Goal: Transaction & Acquisition: Purchase product/service

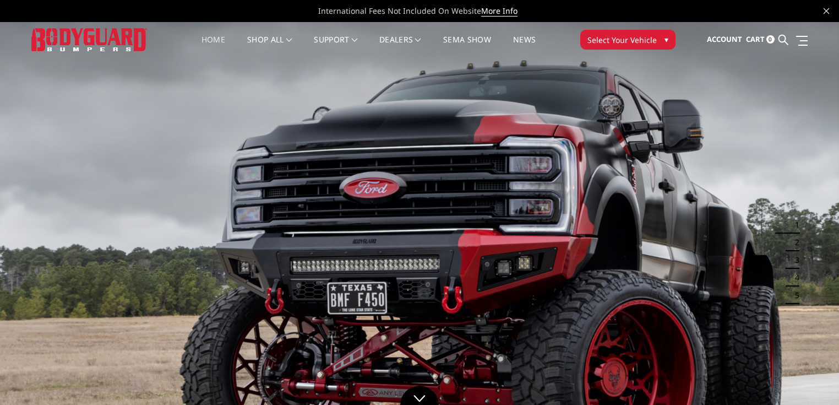
click at [613, 38] on span "Select Your Vehicle" at bounding box center [621, 40] width 69 height 12
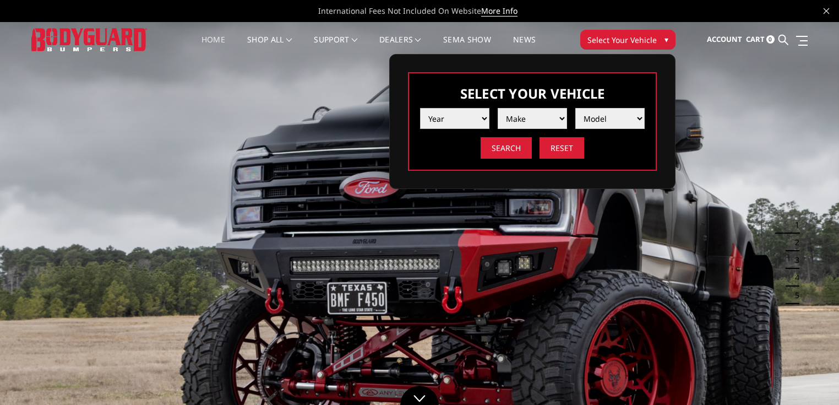
click at [461, 119] on select "Year [DATE] 2024 2023 2022 2021 2020 2019 2018 2017 2016 2015 2014 2013 2012 20…" at bounding box center [454, 118] width 69 height 21
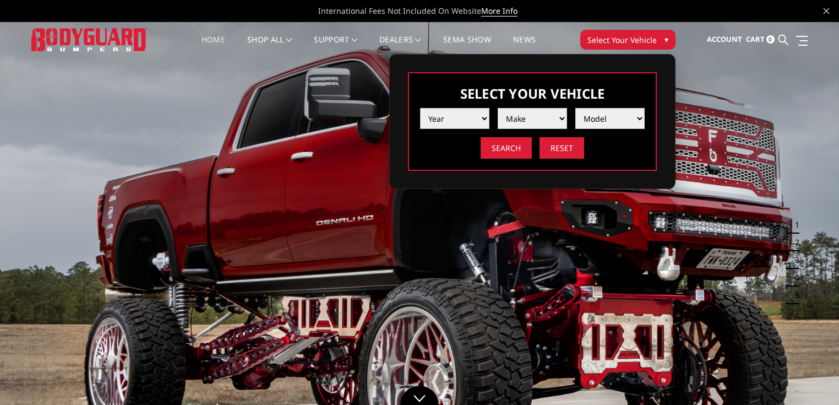
select select "yr_2018"
click at [420, 108] on select "Year [DATE] 2024 2023 2022 2021 2020 2019 2018 2017 2016 2015 2014 2013 2012 20…" at bounding box center [454, 118] width 69 height 21
click at [530, 121] on select "Make Chevrolet Ford GMC Nissan Ram Toyota" at bounding box center [532, 118] width 69 height 21
select select "mk_gmc"
click at [498, 108] on select "Make Chevrolet Ford GMC Nissan Ram Toyota" at bounding box center [532, 118] width 69 height 21
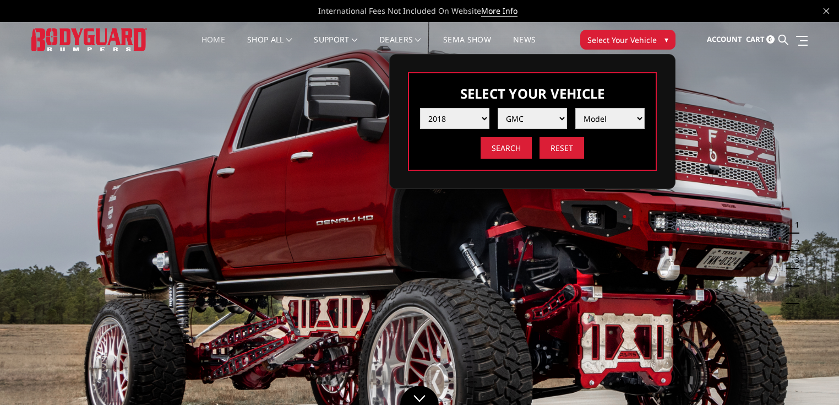
click at [601, 118] on select "Model Canyon Sierra 1500 Sierra 2500 / 3500 Yukon 1500" at bounding box center [609, 118] width 69 height 21
select select "md_sierra-2500-3500"
click at [575, 108] on select "Model Canyon Sierra 1500 Sierra 2500 / 3500 Yukon 1500" at bounding box center [609, 118] width 69 height 21
click at [500, 150] on input "Search" at bounding box center [506, 147] width 51 height 21
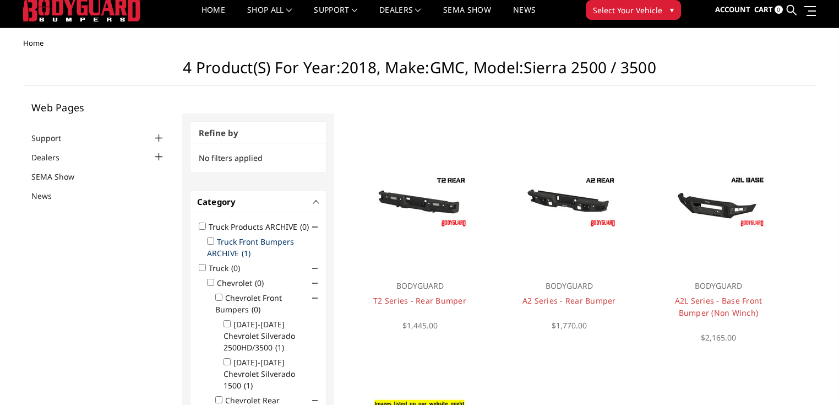
scroll to position [21, 0]
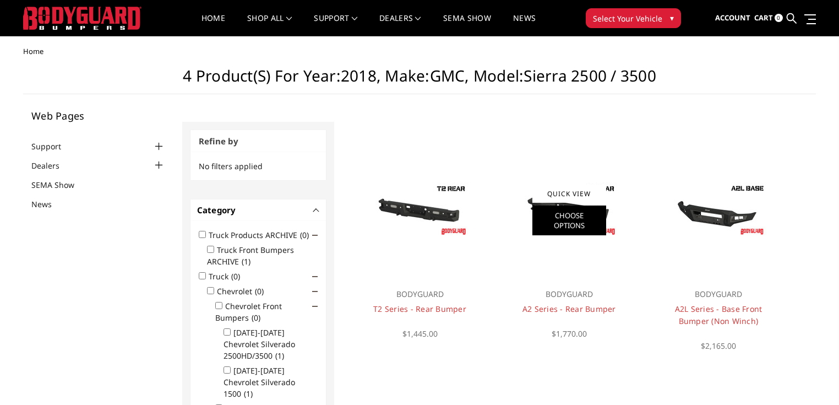
click at [584, 219] on link "Choose Options" at bounding box center [569, 220] width 74 height 30
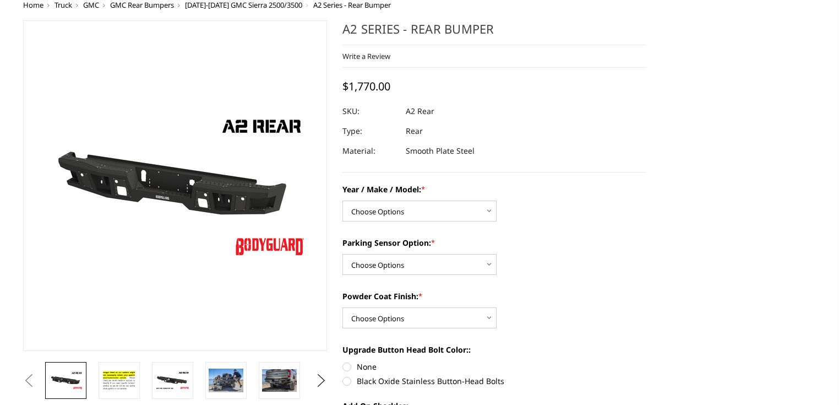
scroll to position [29, 0]
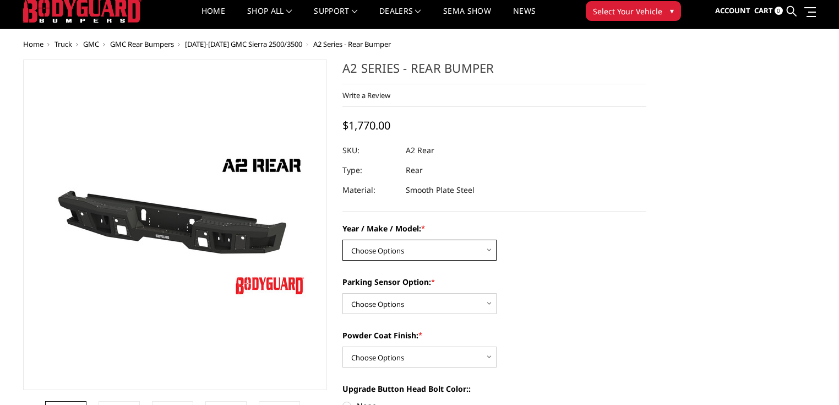
click at [395, 242] on select "Choose Options Chevrolet/GMC 20-24 2500 / 3500 Chevrolet/GMC 15-19 2500 / 3500 …" at bounding box center [419, 249] width 154 height 21
select select "1606"
click at [342, 239] on select "Choose Options Chevrolet/GMC 20-24 2500 / 3500 Chevrolet/GMC 15-19 2500 / 3500 …" at bounding box center [419, 249] width 154 height 21
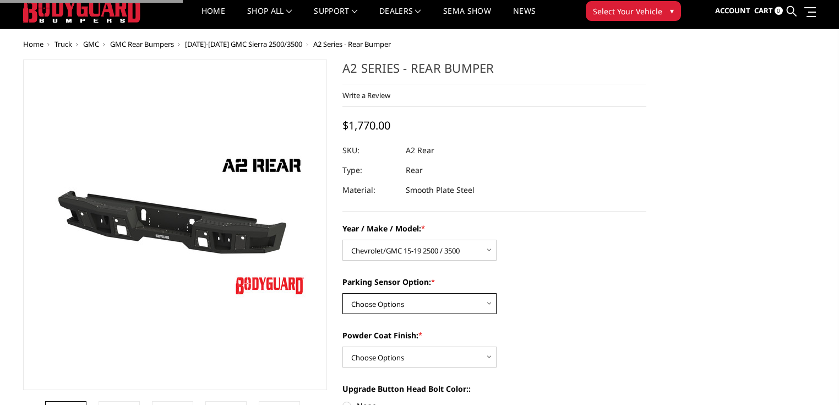
click at [428, 302] on select "Choose Options Yes - With sensor cutouts No - Without sensor cutouts" at bounding box center [419, 303] width 154 height 21
select select "564"
click at [342, 293] on select "Choose Options Yes - With sensor cutouts No - Without sensor cutouts" at bounding box center [419, 303] width 154 height 21
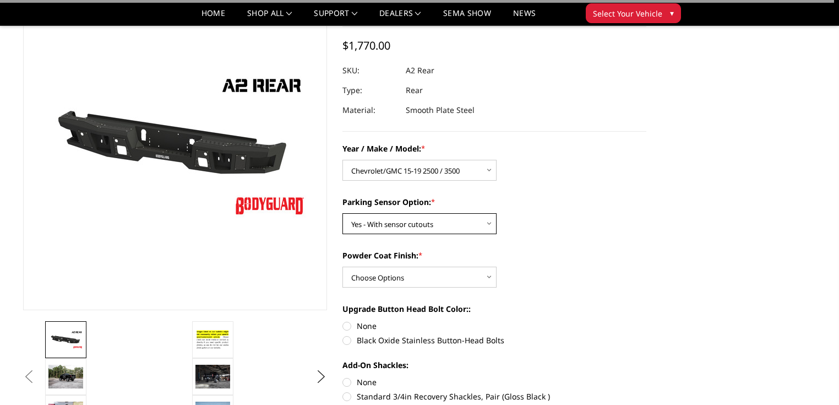
scroll to position [161, 0]
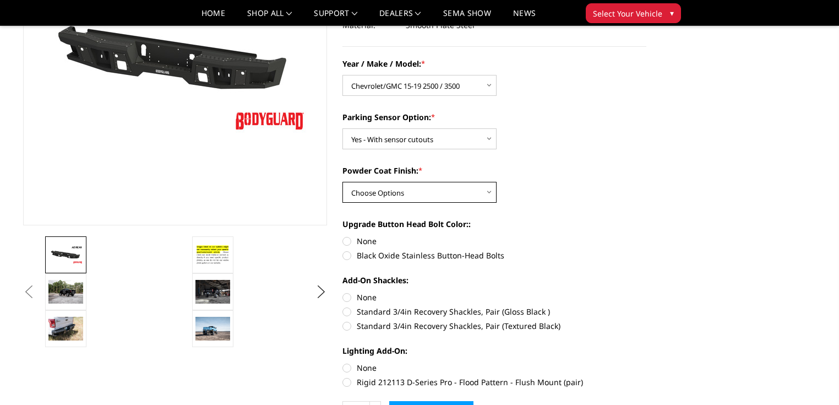
click at [428, 196] on select "Choose Options Bare metal (included) Texture black powder coat" at bounding box center [419, 192] width 154 height 21
select select "549"
click at [342, 182] on select "Choose Options Bare metal (included) Texture black powder coat" at bounding box center [419, 192] width 154 height 21
click at [350, 240] on label "None" at bounding box center [494, 241] width 304 height 12
click at [343, 236] on input "None" at bounding box center [342, 235] width 1 height 1
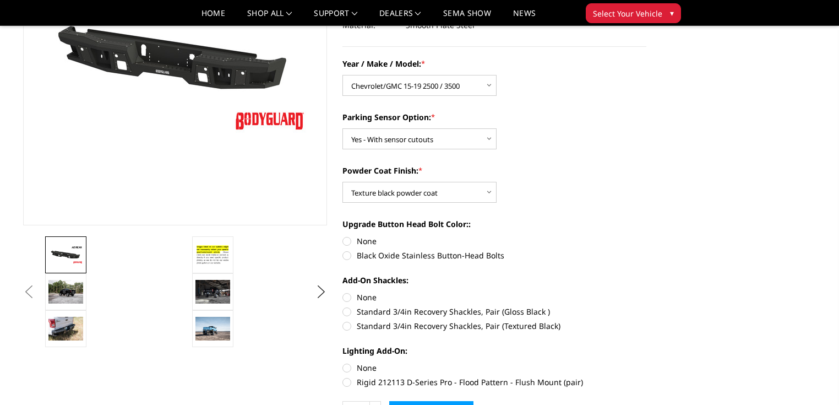
radio input "true"
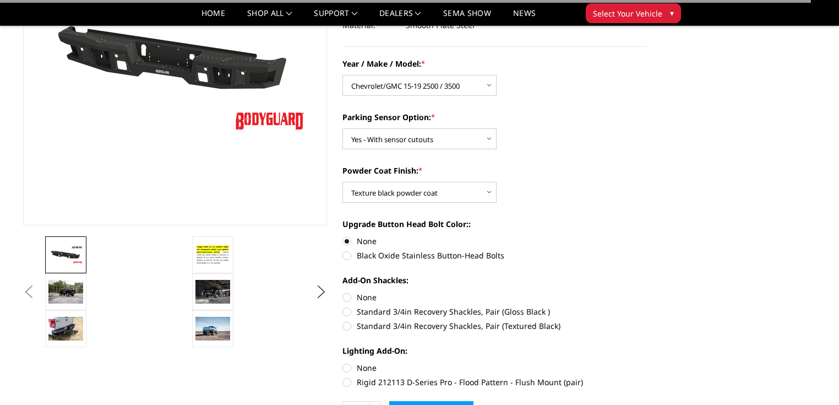
click at [352, 296] on label "None" at bounding box center [494, 297] width 304 height 12
click at [343, 292] on input "None" at bounding box center [342, 291] width 1 height 1
radio input "true"
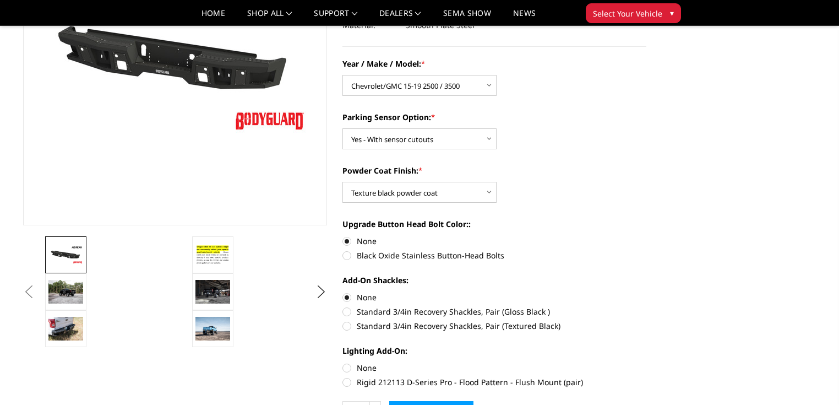
click at [350, 368] on label "None" at bounding box center [494, 368] width 304 height 12
click at [343, 362] on input "None" at bounding box center [342, 362] width 1 height 1
radio input "true"
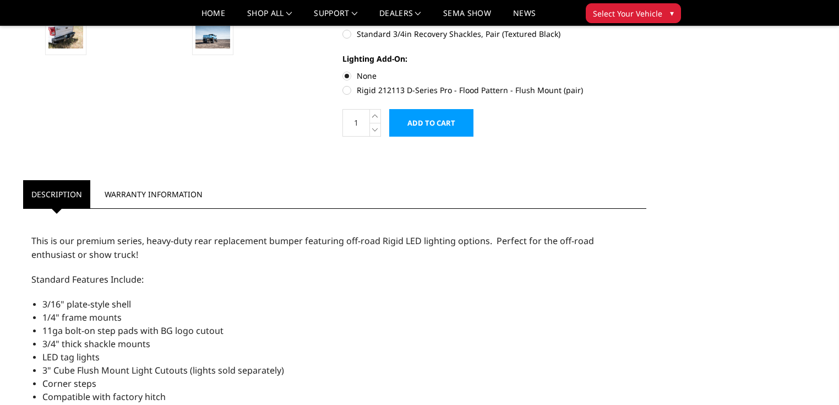
scroll to position [458, 0]
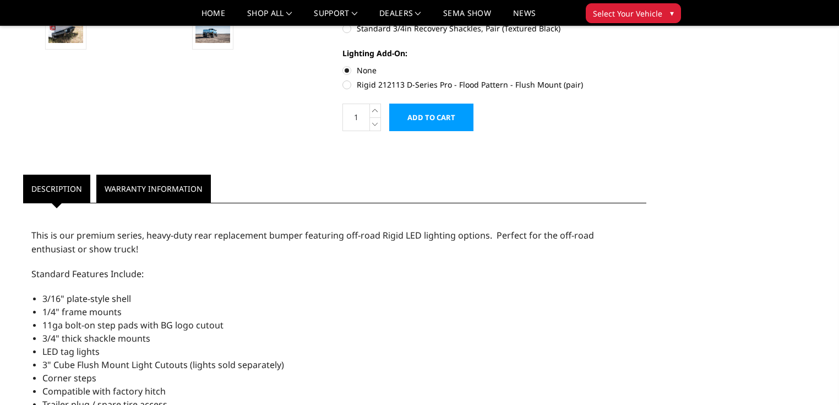
click at [157, 183] on link "Warranty Information" at bounding box center [153, 189] width 115 height 28
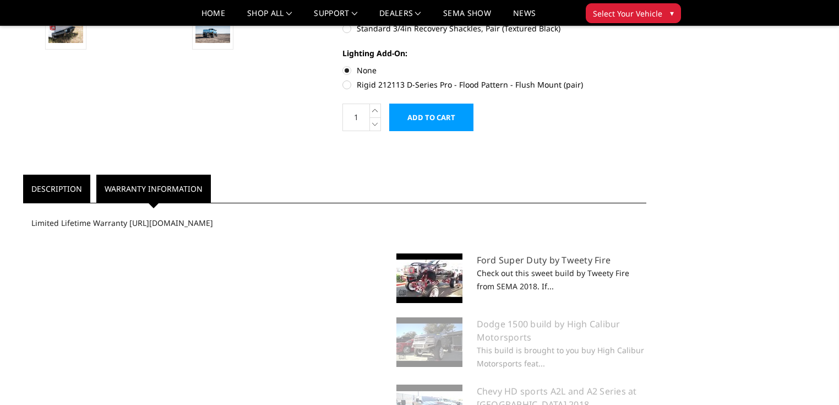
click at [52, 187] on link "Description" at bounding box center [56, 189] width 67 height 28
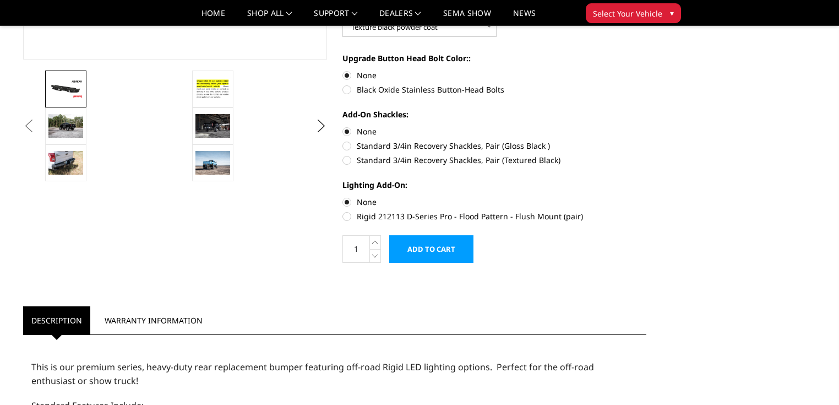
scroll to position [429, 0]
